Goal: Complete application form: Complete application form

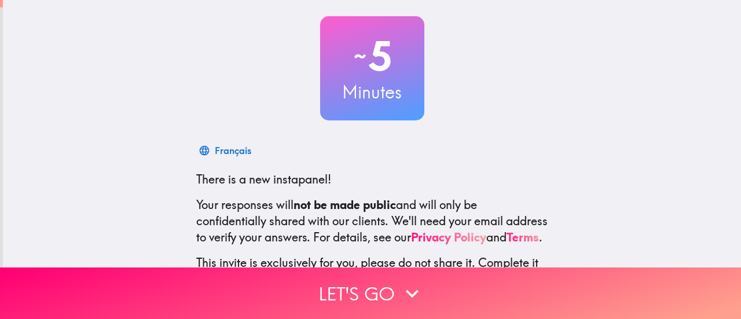
scroll to position [162, 0]
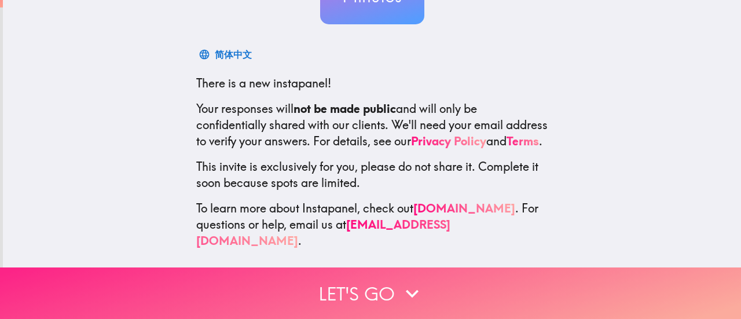
click at [386, 280] on button "Let's go" at bounding box center [370, 294] width 741 height 52
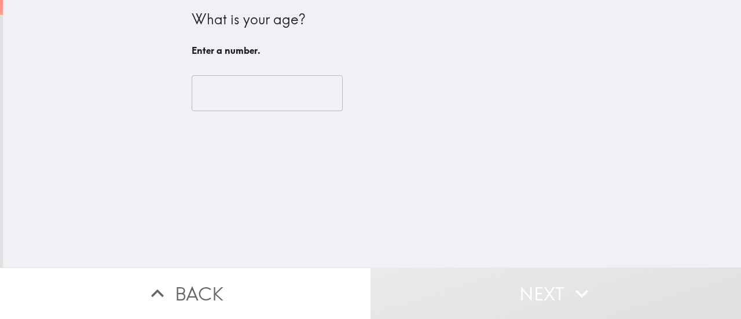
click at [257, 100] on input "number" at bounding box center [267, 93] width 151 height 36
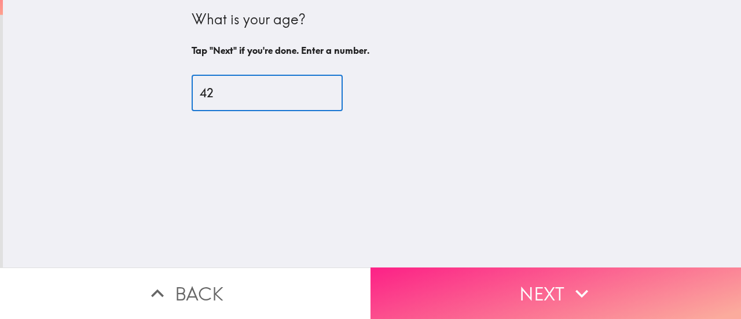
type input "42"
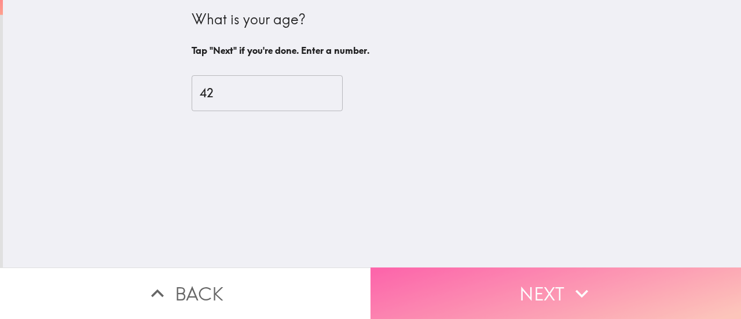
click at [488, 282] on button "Next" at bounding box center [556, 294] width 371 height 52
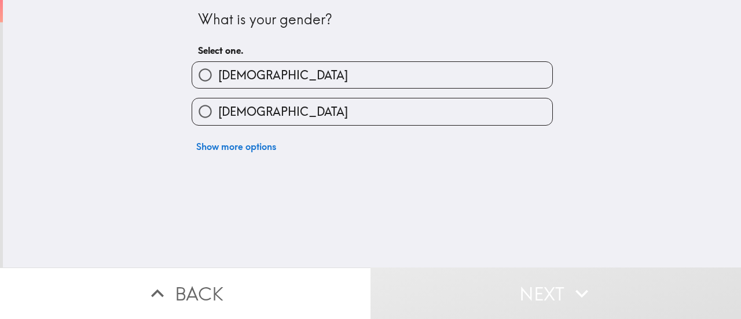
click at [288, 82] on label "[DEMOGRAPHIC_DATA]" at bounding box center [372, 75] width 360 height 26
click at [218, 82] on input "[DEMOGRAPHIC_DATA]" at bounding box center [205, 75] width 26 height 26
radio input "true"
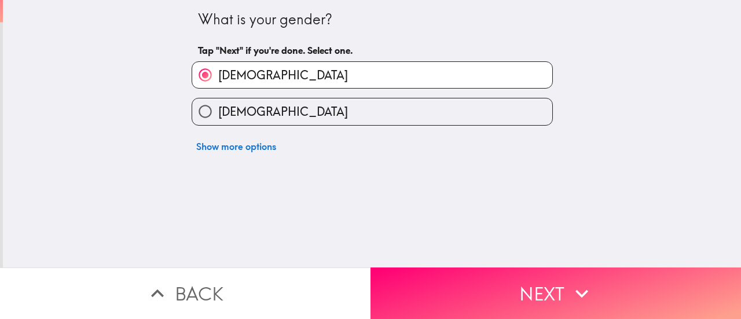
click at [479, 278] on button "Next" at bounding box center [556, 294] width 371 height 52
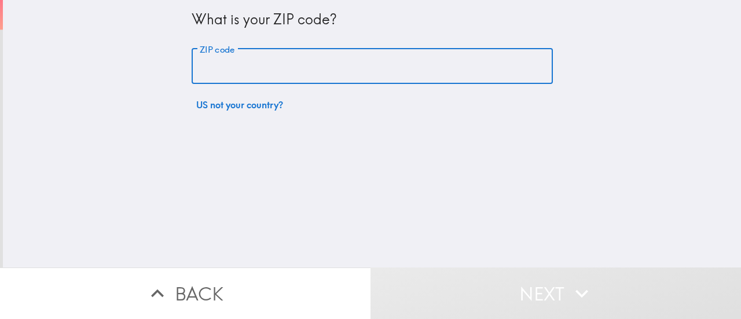
click at [278, 66] on input "ZIP code" at bounding box center [372, 67] width 361 height 36
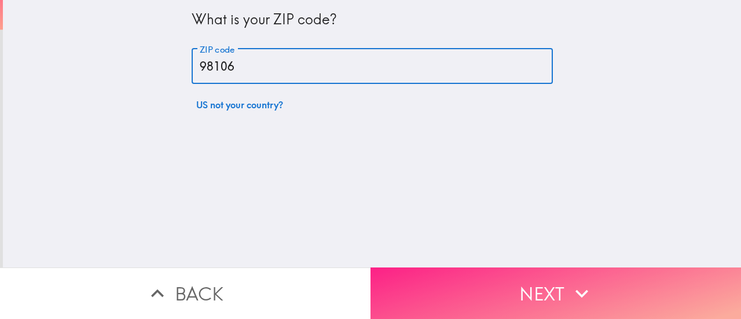
type input "98106"
click at [494, 275] on button "Next" at bounding box center [556, 294] width 371 height 52
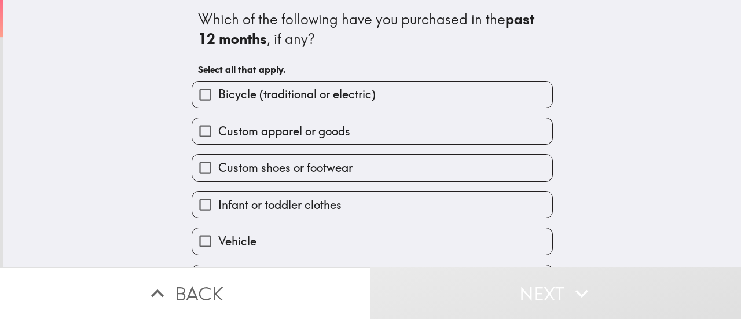
click at [302, 132] on span "Custom apparel or goods" at bounding box center [284, 131] width 132 height 16
click at [218, 132] on input "Custom apparel or goods" at bounding box center [205, 131] width 26 height 26
checkbox input "true"
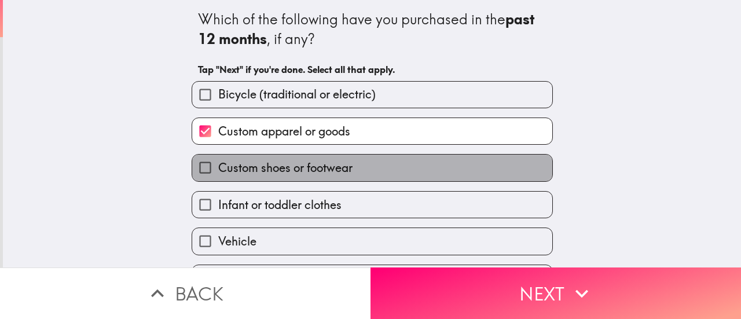
click at [363, 165] on label "Custom shoes or footwear" at bounding box center [372, 168] width 360 height 26
click at [218, 165] on input "Custom shoes or footwear" at bounding box center [205, 168] width 26 height 26
checkbox input "true"
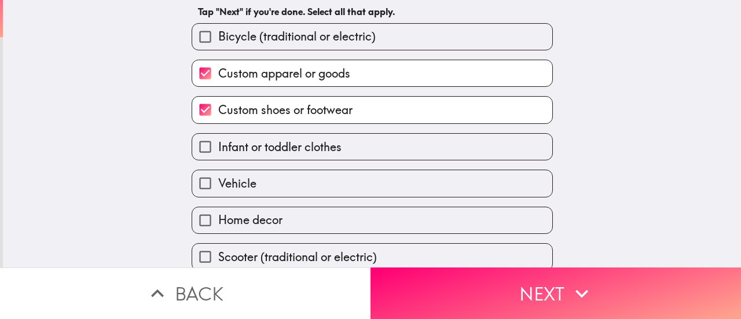
scroll to position [109, 0]
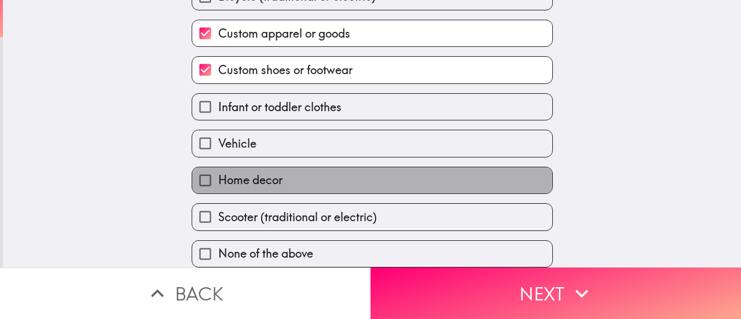
click at [288, 167] on label "Home decor" at bounding box center [372, 180] width 360 height 26
click at [218, 167] on input "Home decor" at bounding box center [205, 180] width 26 height 26
checkbox input "true"
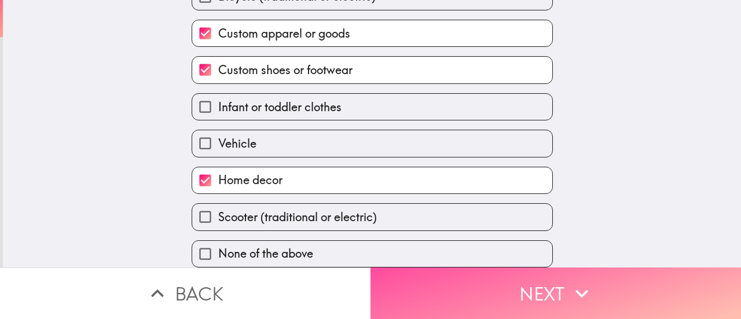
drag, startPoint x: 450, startPoint y: 282, endPoint x: 452, endPoint y: 276, distance: 6.0
click at [451, 278] on button "Next" at bounding box center [556, 294] width 371 height 52
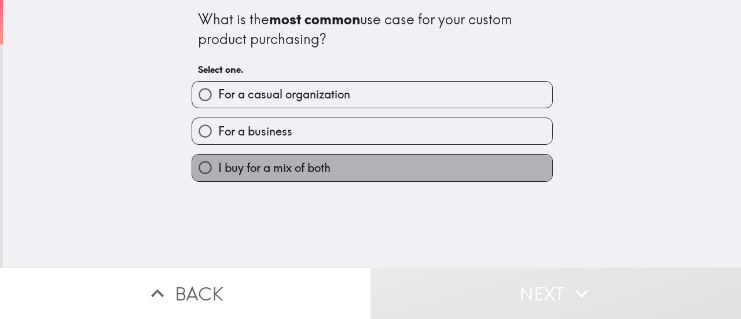
click at [279, 169] on span "I buy for a mix of both" at bounding box center [274, 168] width 112 height 16
click at [218, 169] on input "I buy for a mix of both" at bounding box center [205, 168] width 26 height 26
radio input "true"
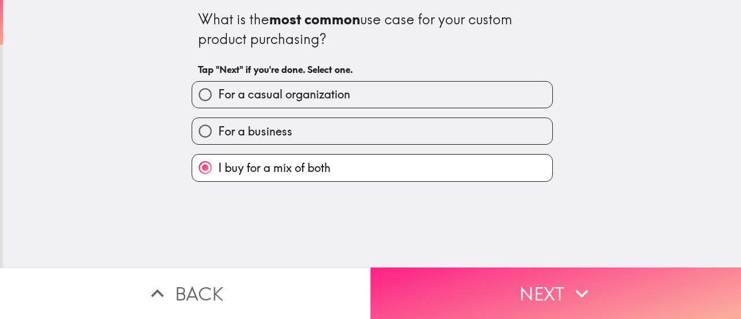
click at [458, 269] on button "Next" at bounding box center [556, 294] width 371 height 52
